Goal: Transaction & Acquisition: Purchase product/service

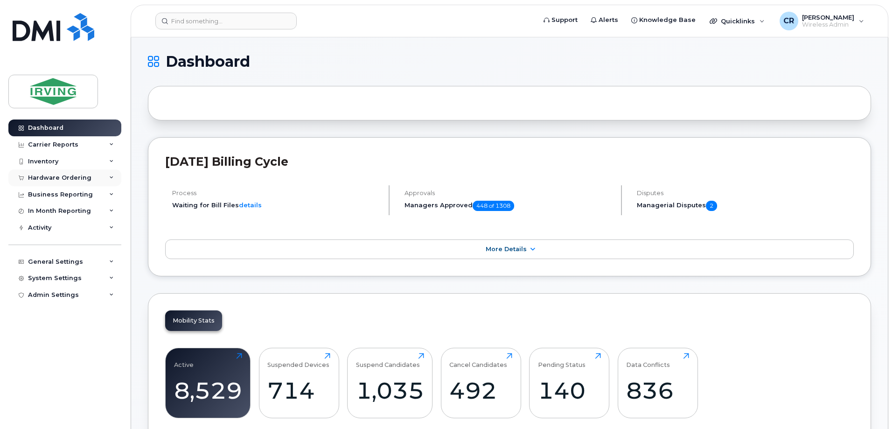
click at [53, 175] on div "Hardware Ordering" at bounding box center [59, 177] width 63 height 7
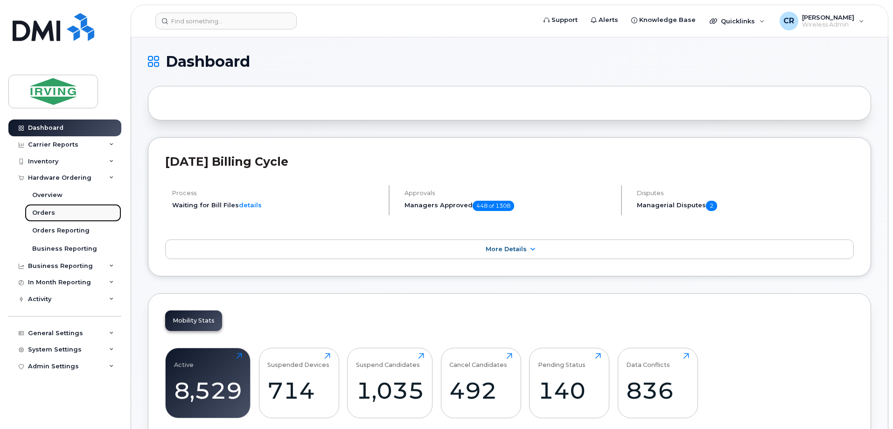
click at [50, 212] on div "Orders" at bounding box center [43, 212] width 23 height 8
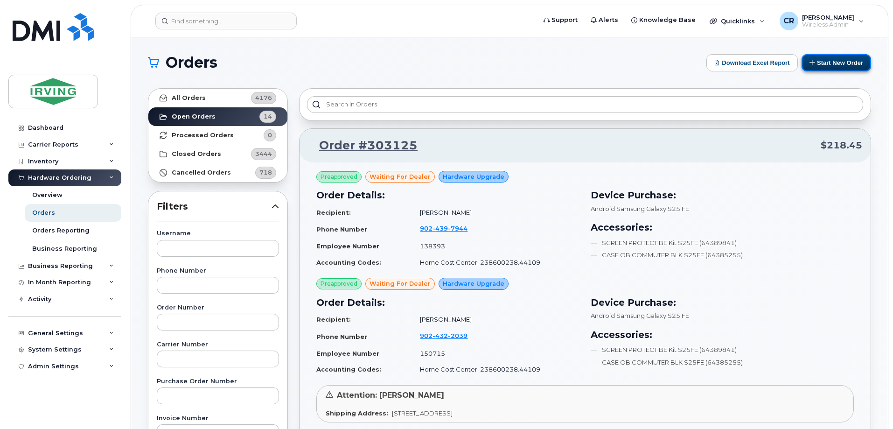
click at [825, 63] on button "Start New Order" at bounding box center [835, 62] width 69 height 17
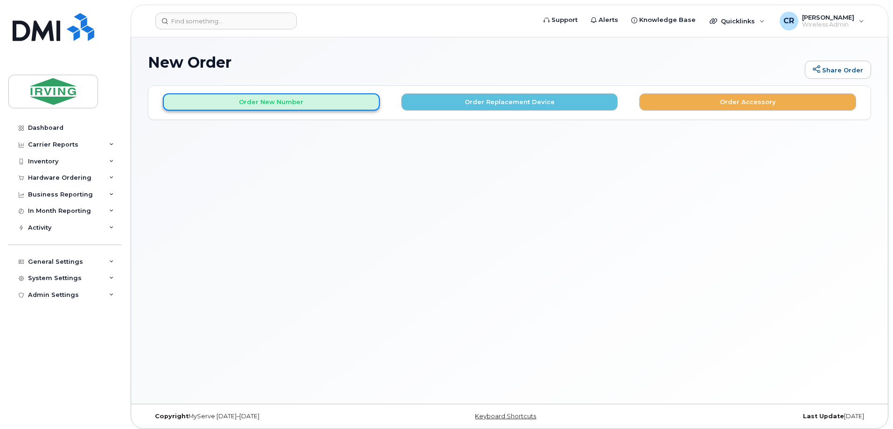
click at [255, 105] on button "Order New Number" at bounding box center [271, 101] width 217 height 17
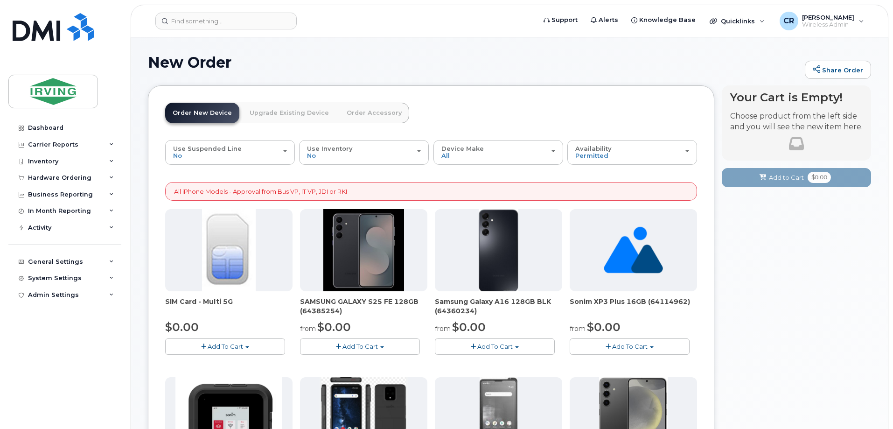
scroll to position [47, 0]
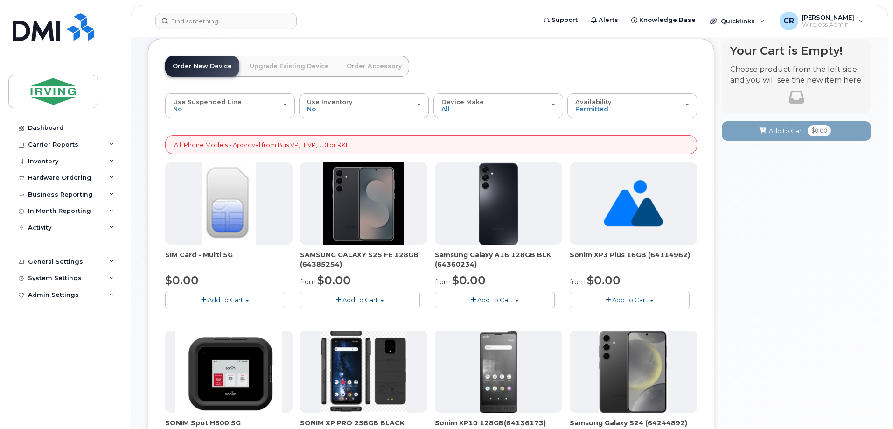
click at [347, 300] on span "Add To Cart" at bounding box center [359, 299] width 35 height 7
click at [421, 316] on link "$0.00 - 3 year term – Voice & Data(128gb)" at bounding box center [375, 317] width 147 height 12
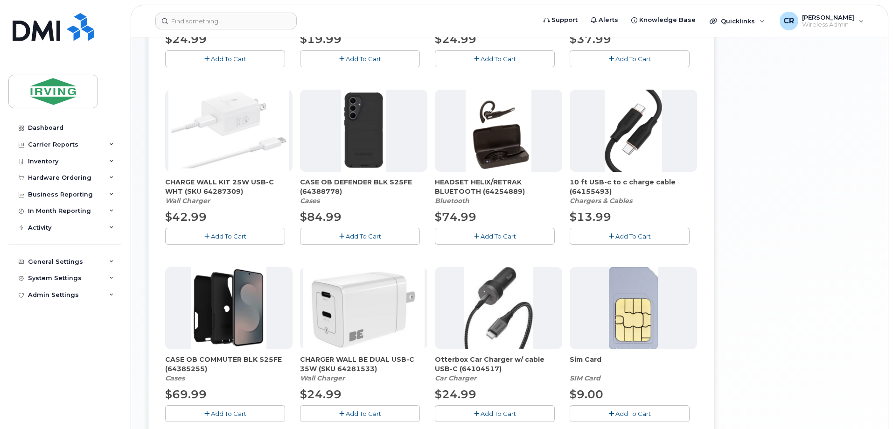
scroll to position [429, 0]
